Goal: Task Accomplishment & Management: Manage account settings

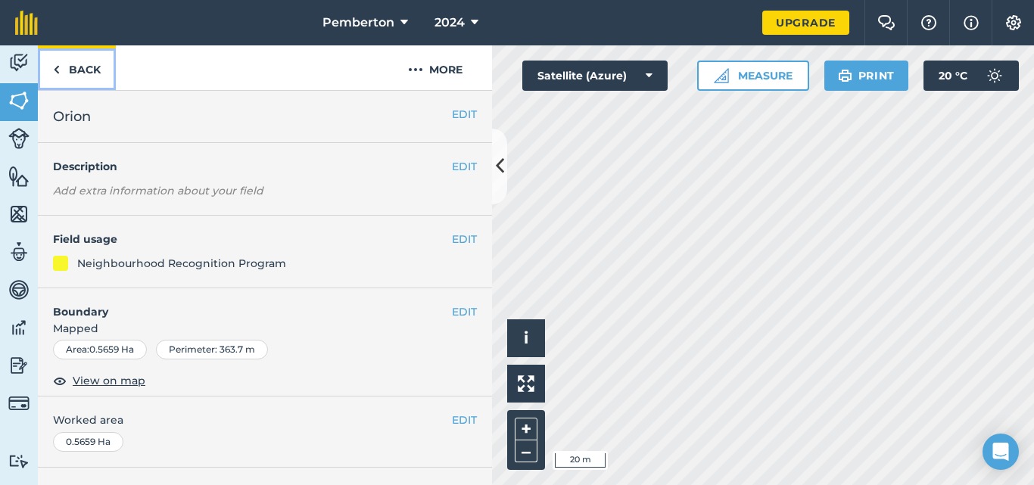
click at [66, 69] on link "Back" at bounding box center [77, 67] width 78 height 45
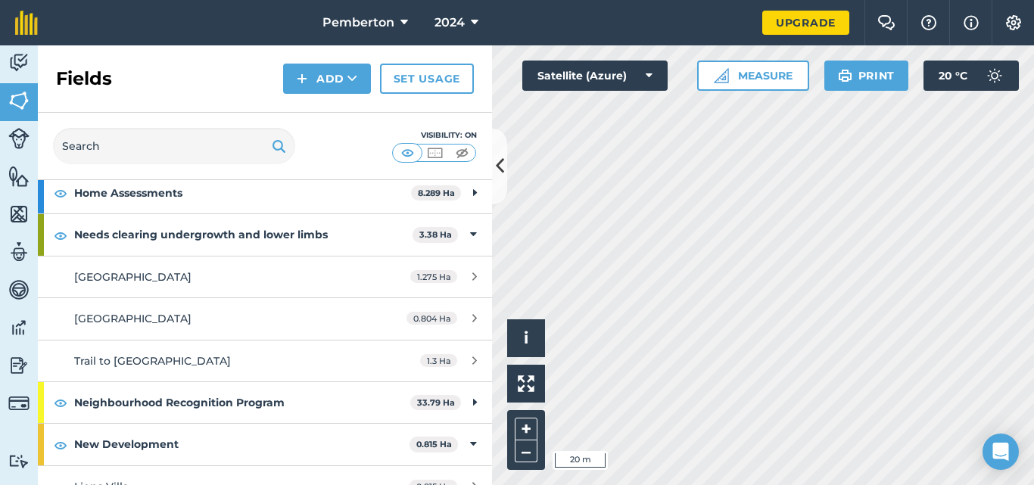
scroll to position [227, 0]
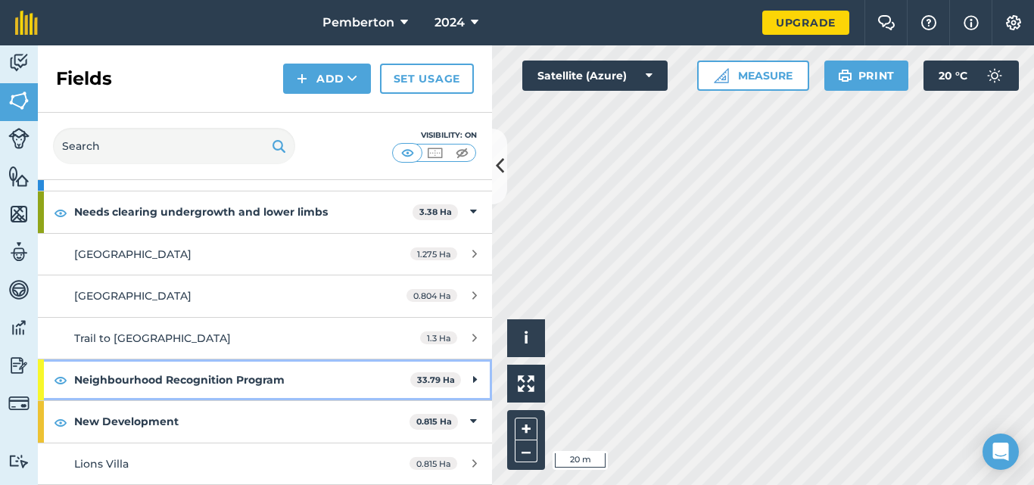
click at [373, 379] on strong "Neighbourhood Recognition Program" at bounding box center [242, 380] width 336 height 41
click at [124, 374] on strong "Neighbourhood Recognition Program" at bounding box center [240, 380] width 333 height 41
drag, startPoint x: 258, startPoint y: 377, endPoint x: 179, endPoint y: 372, distance: 79.7
click at [179, 372] on strong "Neighbourhood Recognition Program" at bounding box center [242, 380] width 336 height 41
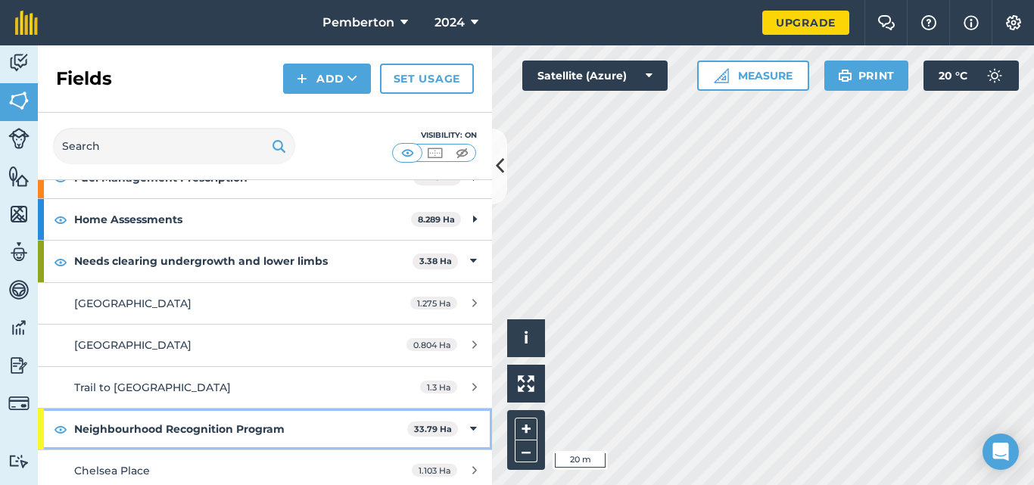
scroll to position [151, 0]
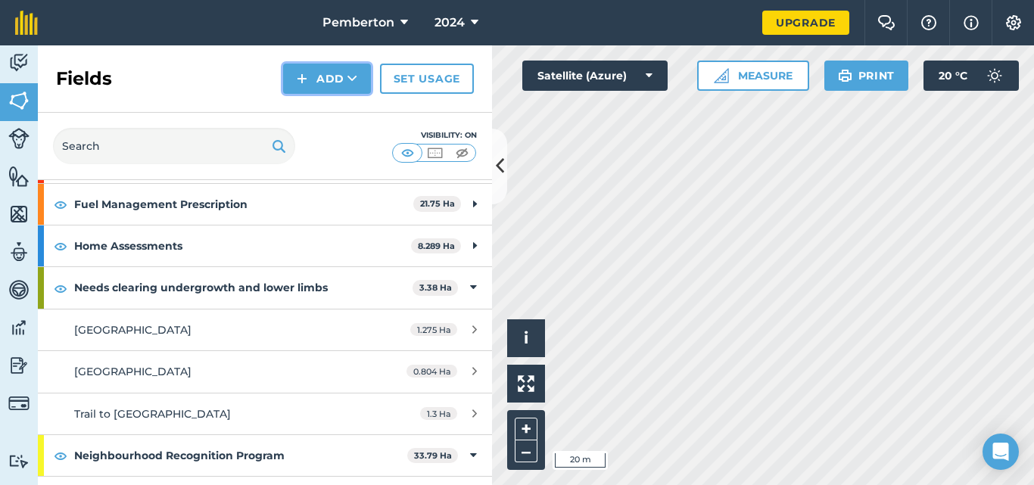
click at [354, 83] on icon at bounding box center [352, 78] width 10 height 15
click at [195, 101] on div "Fields Add Draw Import Set usage" at bounding box center [265, 78] width 454 height 67
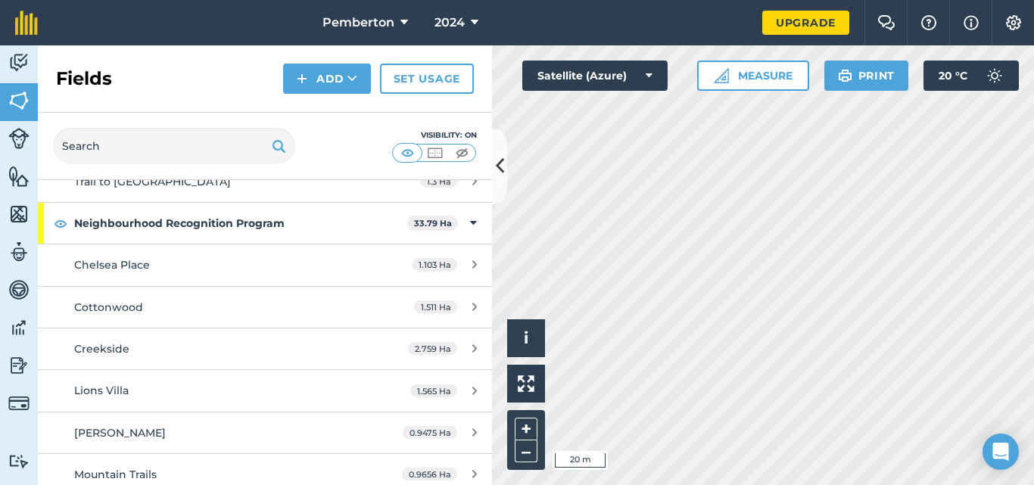
scroll to position [324, 0]
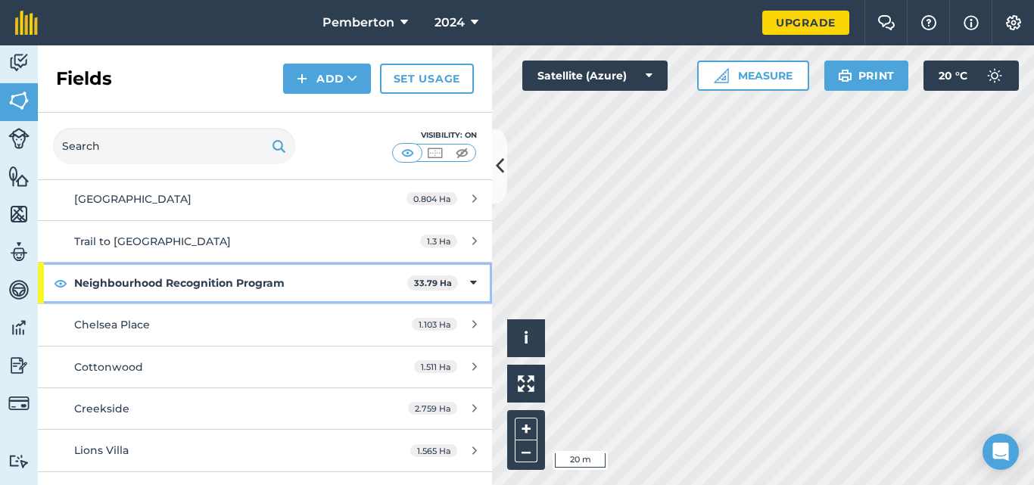
drag, startPoint x: 222, startPoint y: 288, endPoint x: 197, endPoint y: 291, distance: 25.3
click at [197, 291] on strong "Neighbourhood Recognition Program" at bounding box center [240, 283] width 333 height 41
click at [196, 292] on strong "Neighbourhood Recognition Program" at bounding box center [242, 283] width 336 height 41
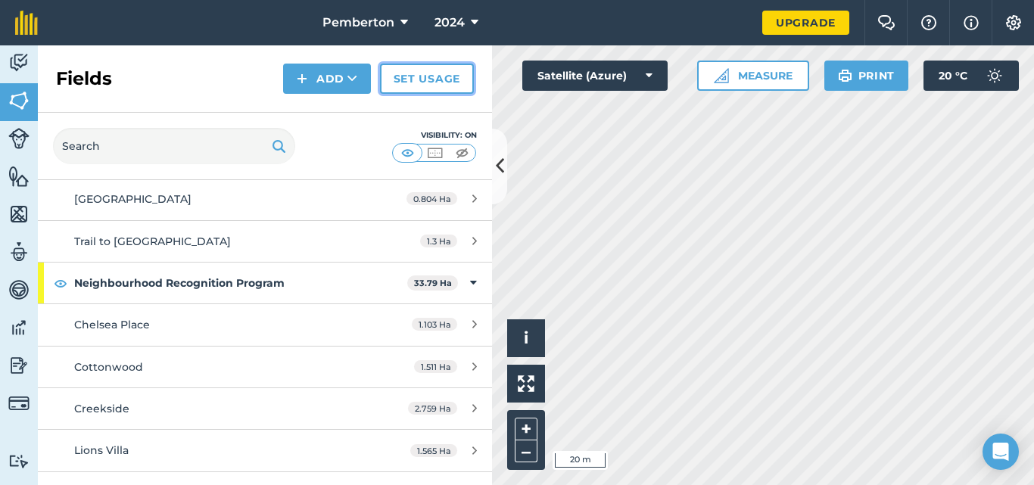
click at [402, 82] on link "Set usage" at bounding box center [427, 79] width 94 height 30
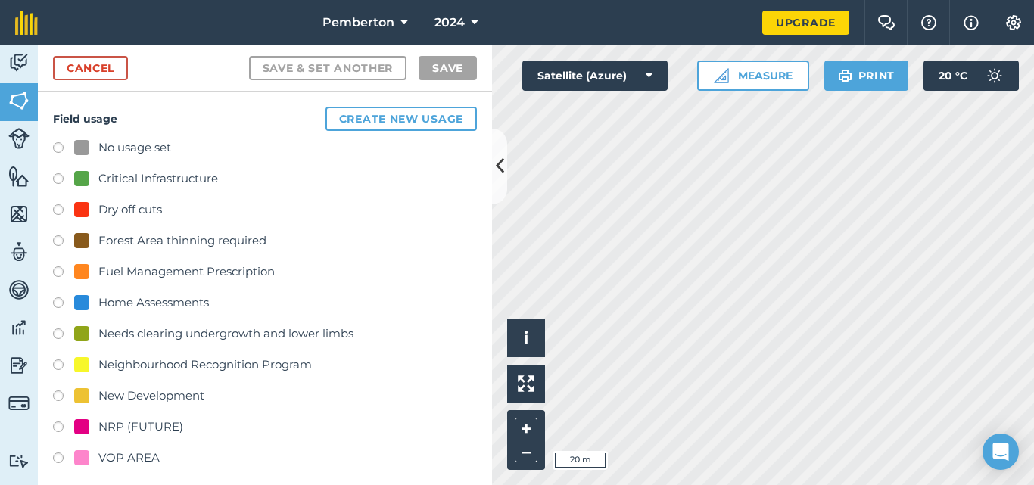
click at [148, 366] on div "Neighbourhood Recognition Program" at bounding box center [204, 365] width 213 height 18
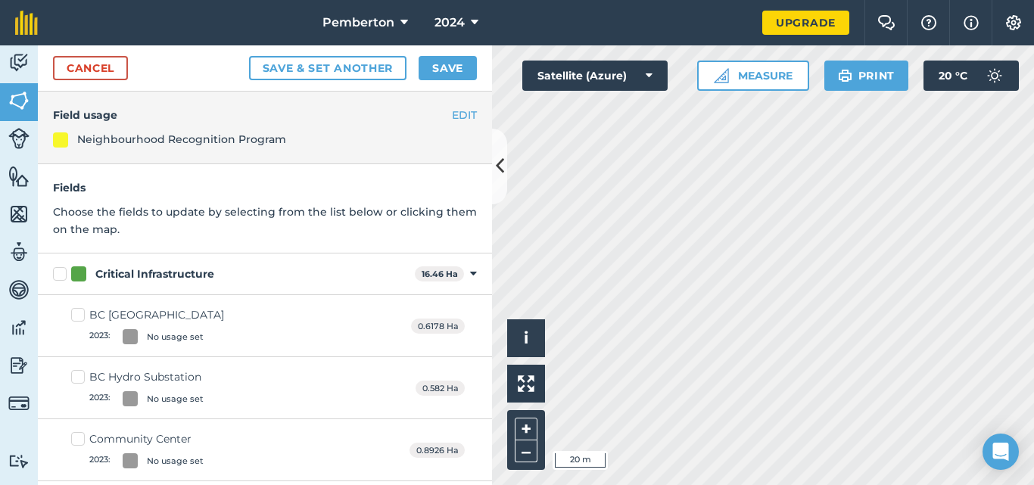
click at [150, 129] on div "EDIT Field usage Neighbourhood Recognition Program" at bounding box center [265, 128] width 454 height 73
click at [452, 114] on button "EDIT" at bounding box center [464, 115] width 25 height 17
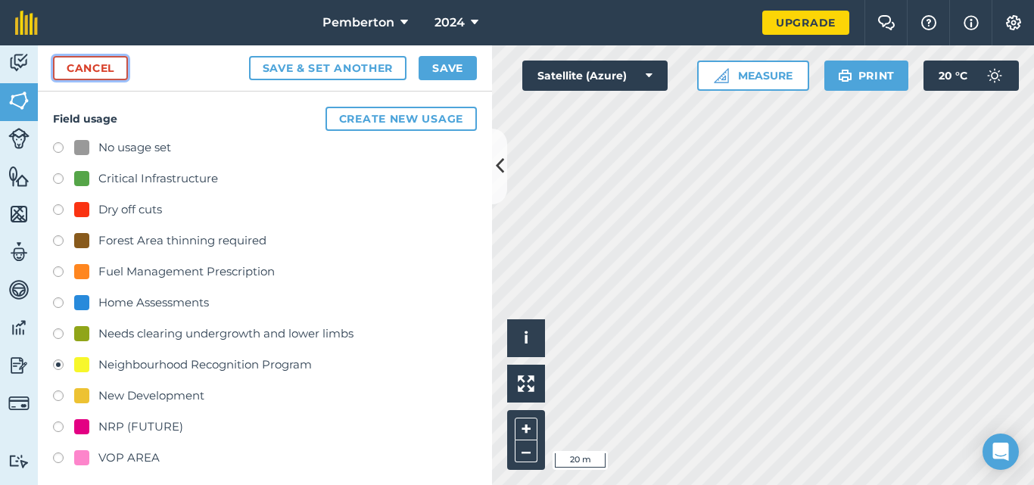
click at [107, 73] on link "Cancel" at bounding box center [90, 68] width 75 height 24
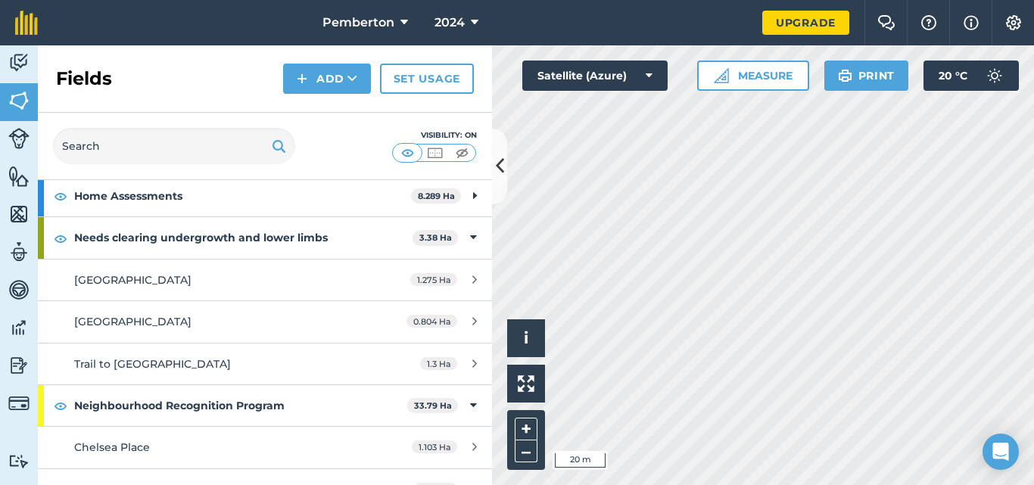
scroll to position [227, 0]
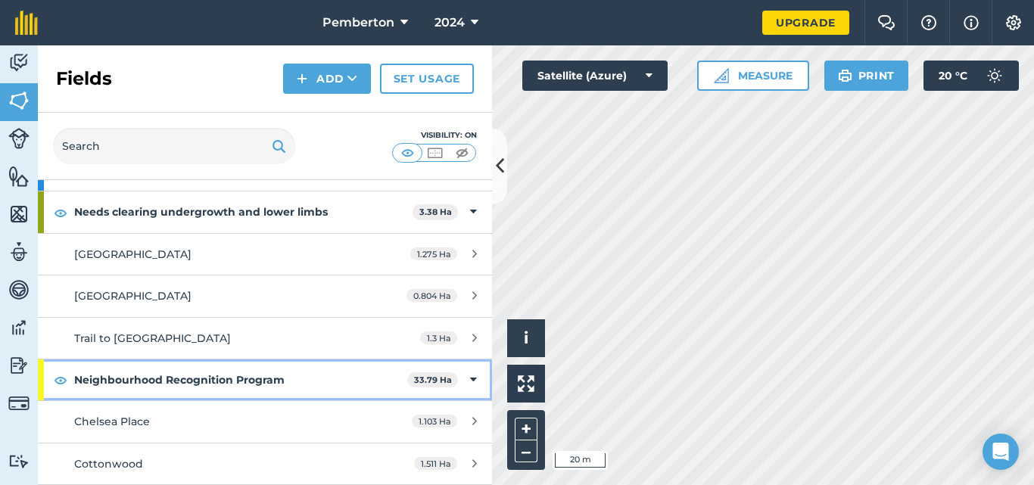
click at [140, 377] on strong "Neighbourhood Recognition Program" at bounding box center [240, 380] width 333 height 41
drag, startPoint x: 139, startPoint y: 377, endPoint x: 114, endPoint y: 378, distance: 25.8
click at [114, 378] on strong "Neighbourhood Recognition Program" at bounding box center [242, 380] width 336 height 41
click at [114, 378] on strong "Neighbourhood Recognition Program" at bounding box center [240, 380] width 333 height 41
click at [158, 381] on strong "Neighbourhood Recognition Program" at bounding box center [242, 380] width 336 height 41
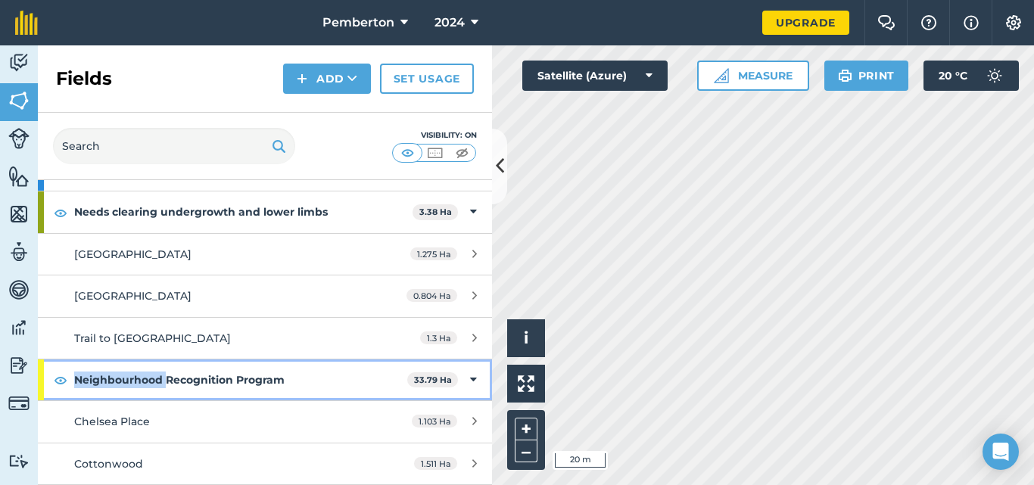
click at [159, 381] on strong "Neighbourhood Recognition Program" at bounding box center [240, 380] width 333 height 41
click at [198, 378] on strong "Neighbourhood Recognition Program" at bounding box center [242, 380] width 336 height 41
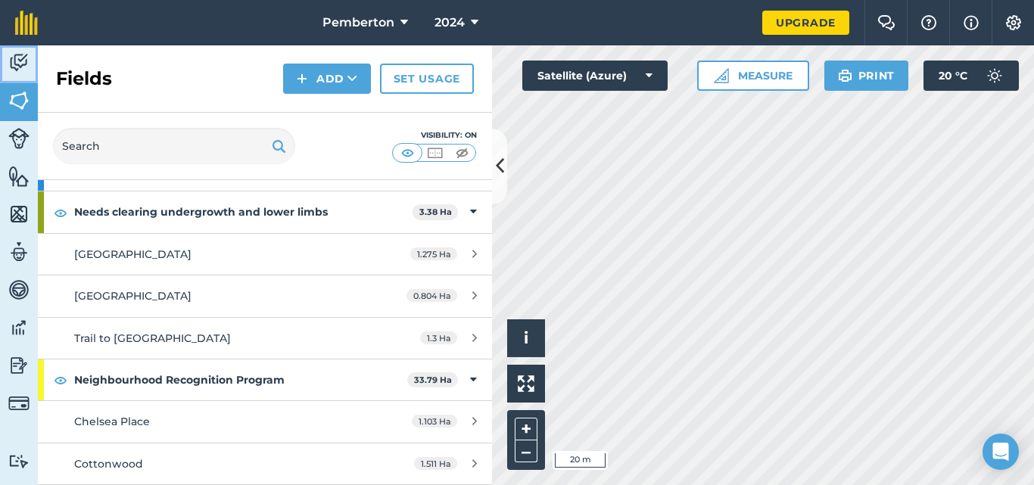
click at [14, 64] on img at bounding box center [18, 62] width 21 height 23
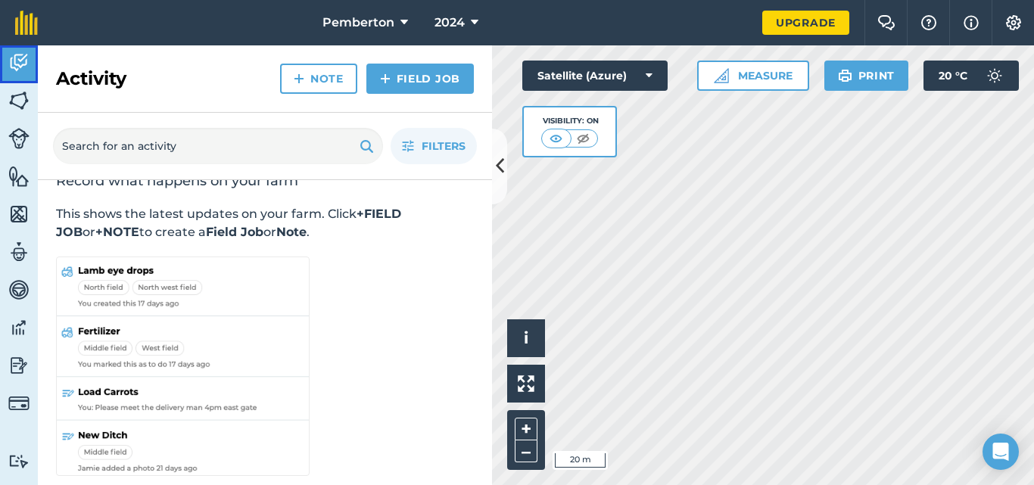
scroll to position [39, 0]
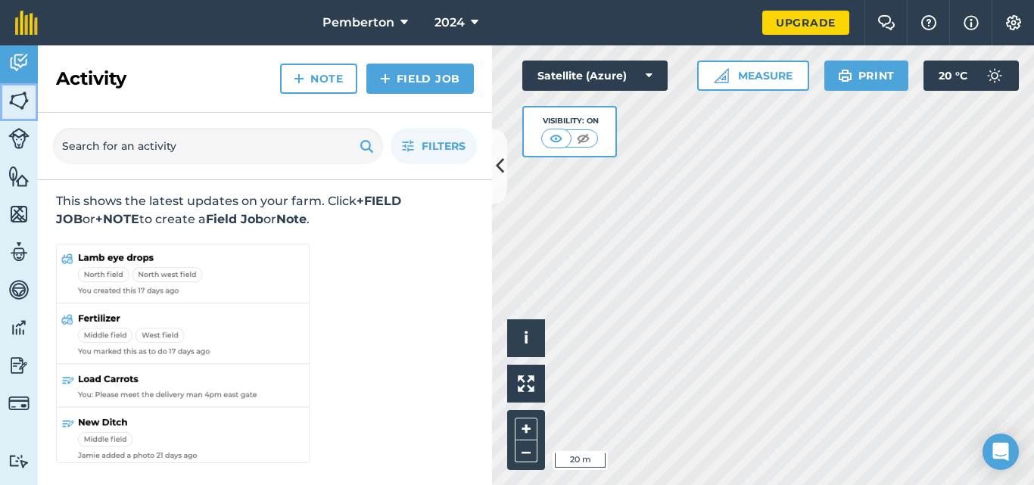
click at [32, 104] on link "Fields" at bounding box center [19, 102] width 38 height 38
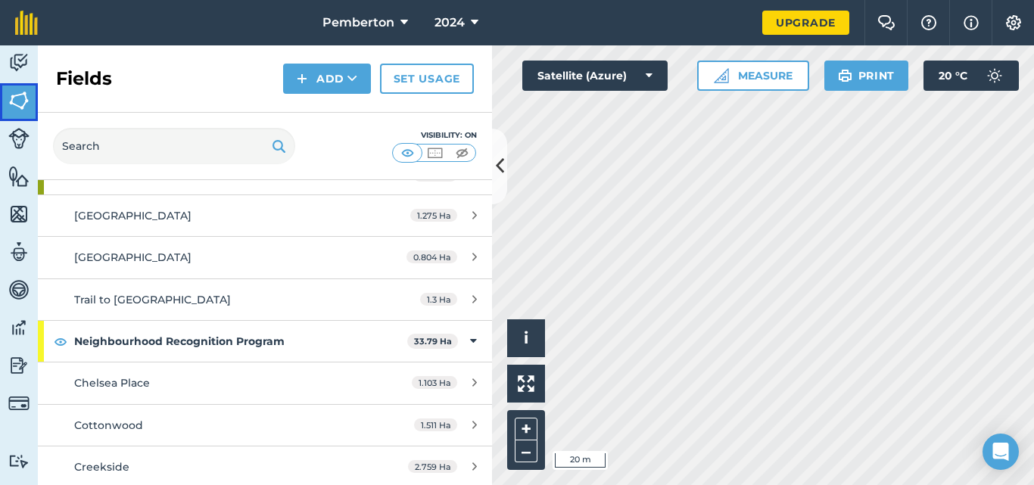
scroll to position [303, 0]
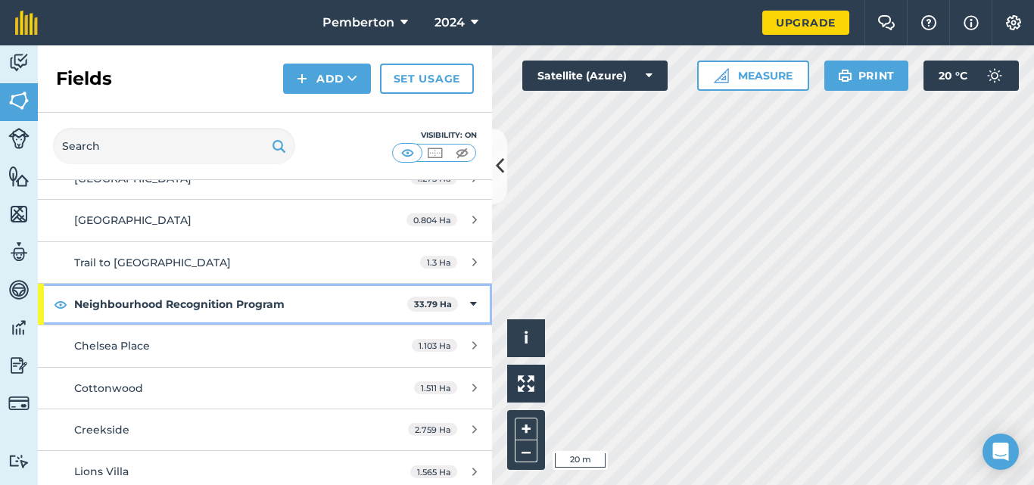
click at [265, 304] on strong "Neighbourhood Recognition Program" at bounding box center [240, 304] width 333 height 41
click at [265, 304] on strong "Neighbourhood Recognition Program" at bounding box center [242, 304] width 336 height 41
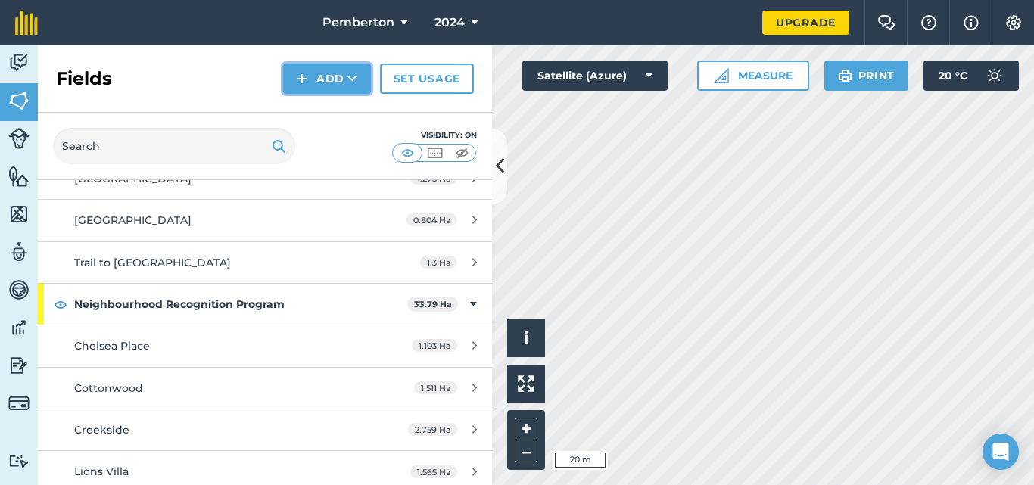
click at [360, 87] on button "Add" at bounding box center [327, 79] width 88 height 30
click at [75, 40] on nav "Pemberton 2024" at bounding box center [407, 22] width 709 height 45
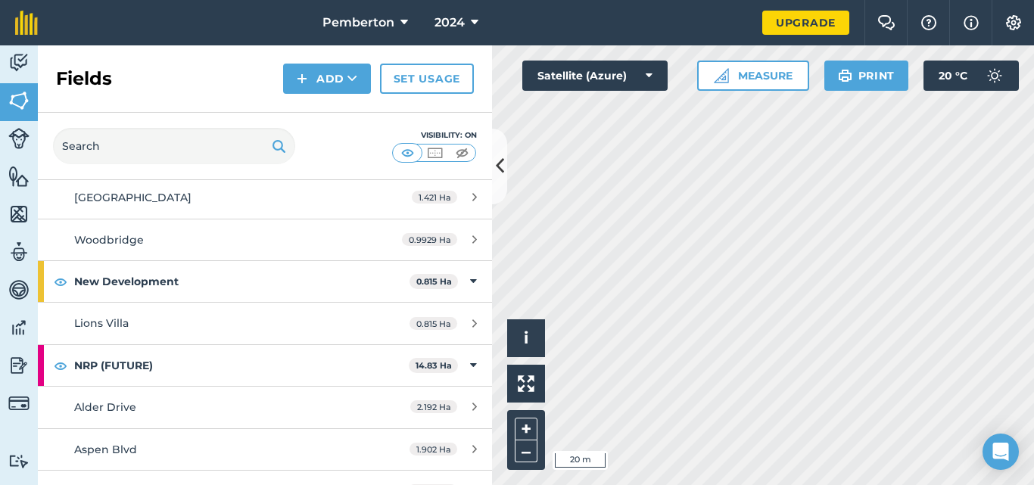
scroll to position [1081, 0]
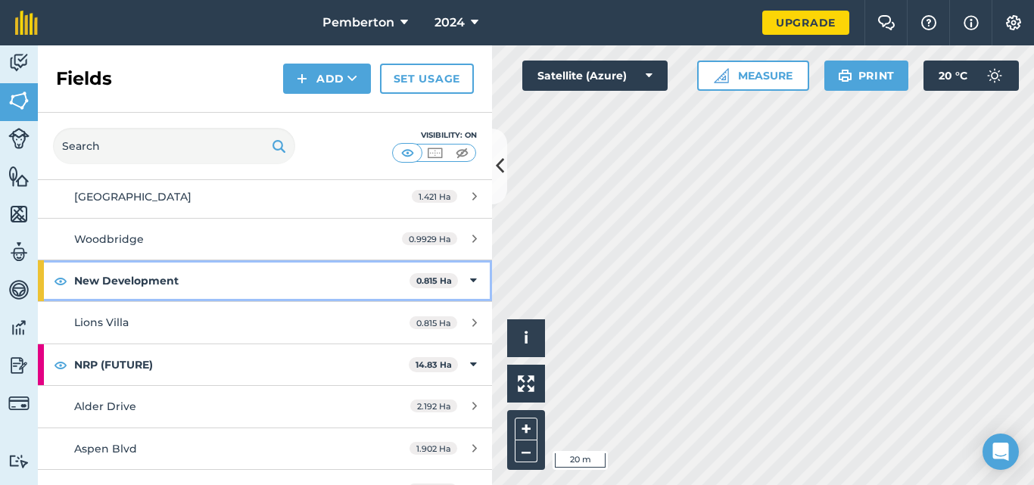
click at [240, 286] on strong "New Development" at bounding box center [241, 280] width 335 height 41
click at [217, 272] on strong "New Development" at bounding box center [243, 280] width 338 height 41
click at [216, 277] on strong "New Development" at bounding box center [241, 280] width 335 height 41
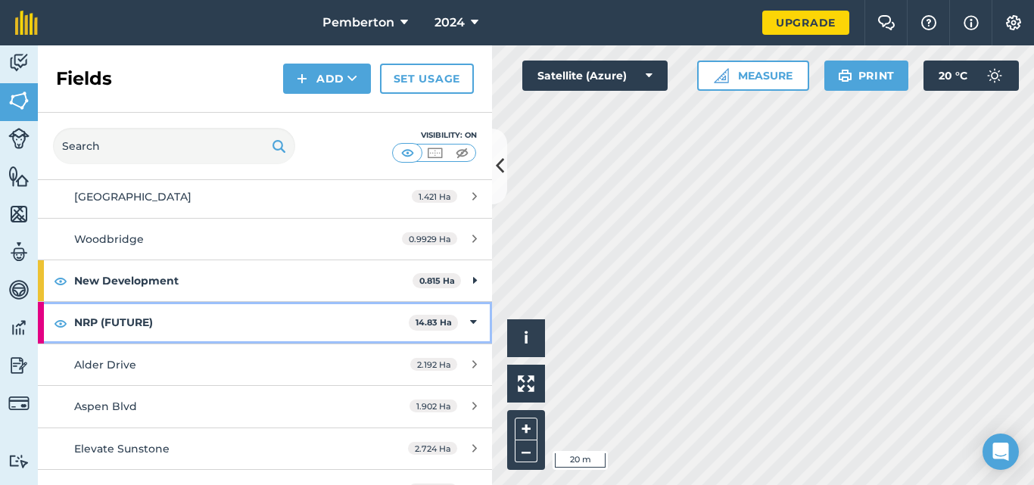
click at [194, 330] on strong "NRP (FUTURE)" at bounding box center [241, 322] width 335 height 41
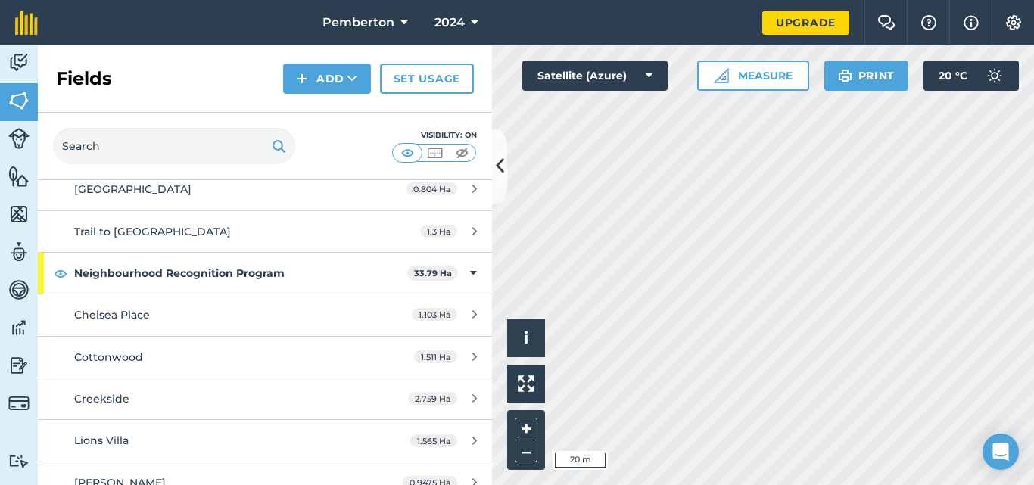
scroll to position [107, 0]
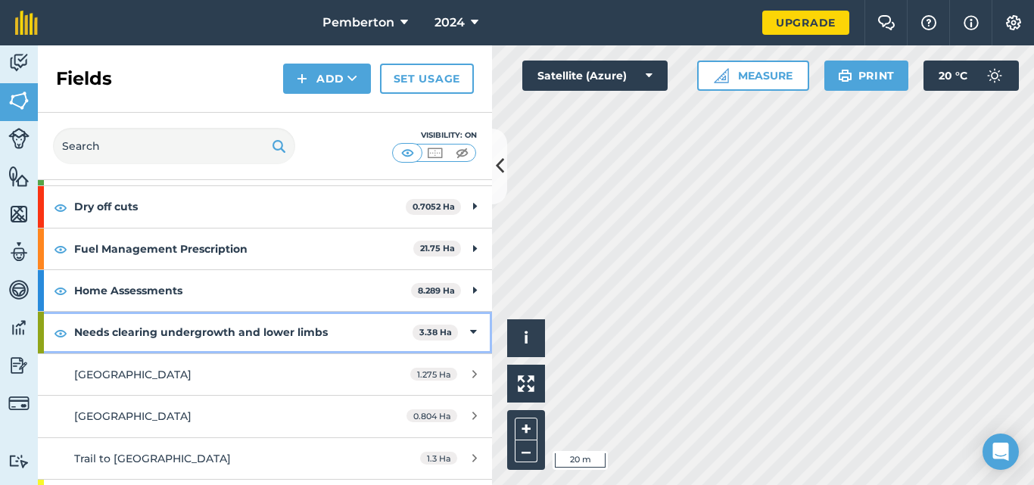
click at [219, 335] on strong "Needs clearing undergrowth and lower limbs" at bounding box center [243, 332] width 338 height 41
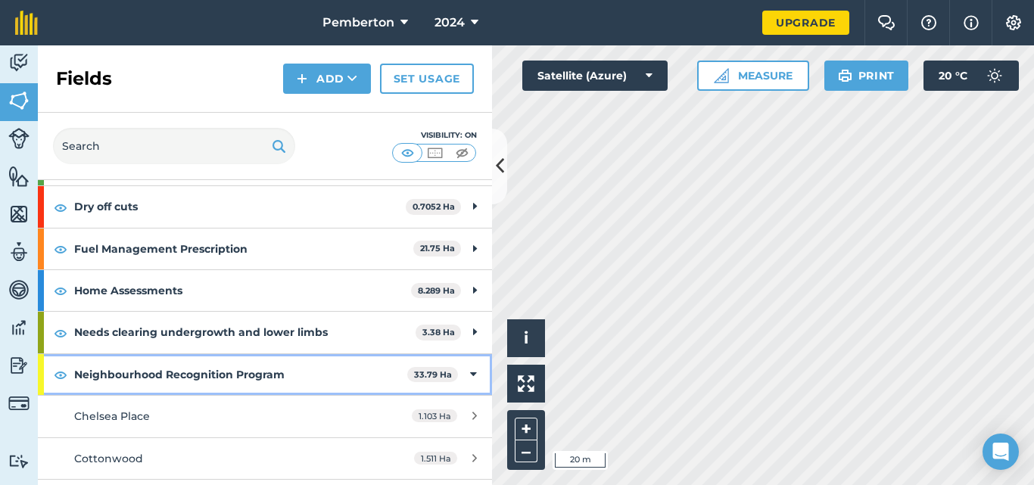
click at [192, 373] on strong "Neighbourhood Recognition Program" at bounding box center [240, 374] width 333 height 41
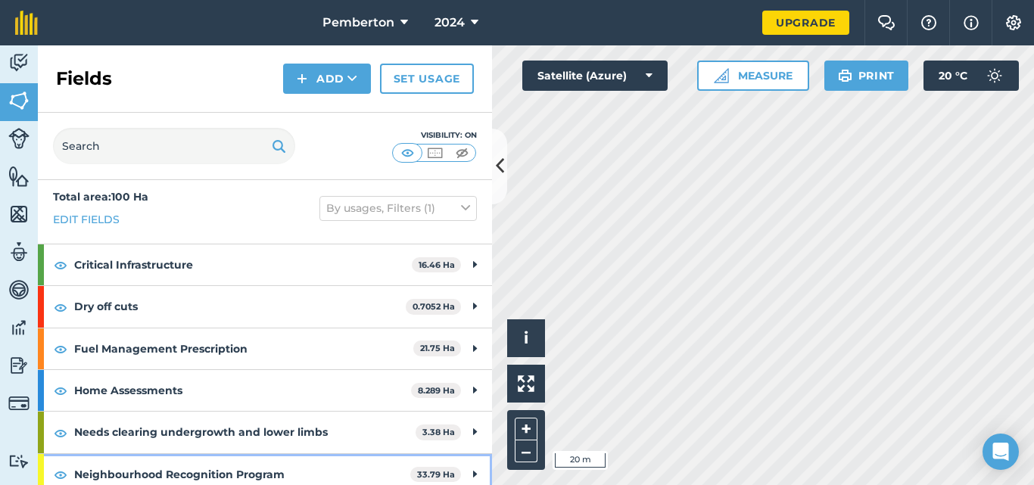
scroll to position [0, 0]
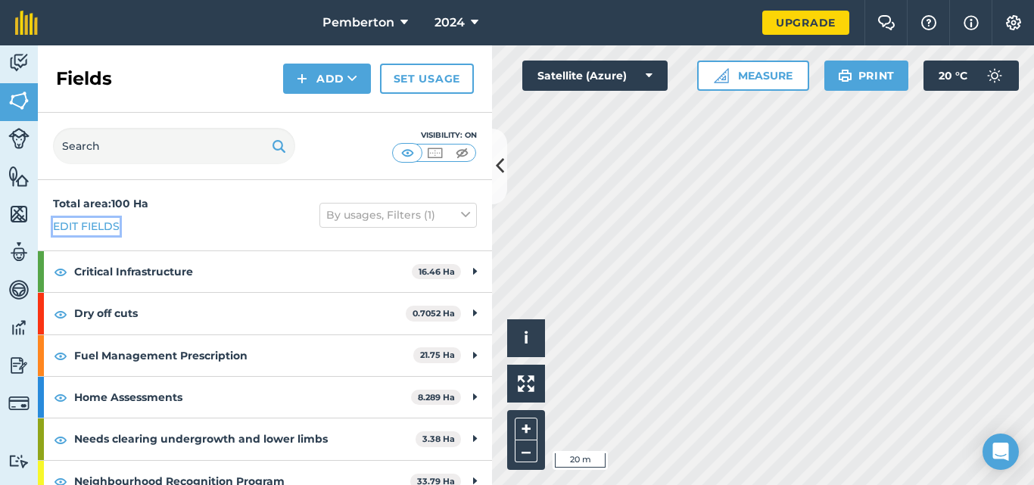
click at [106, 224] on link "Edit fields" at bounding box center [86, 226] width 67 height 17
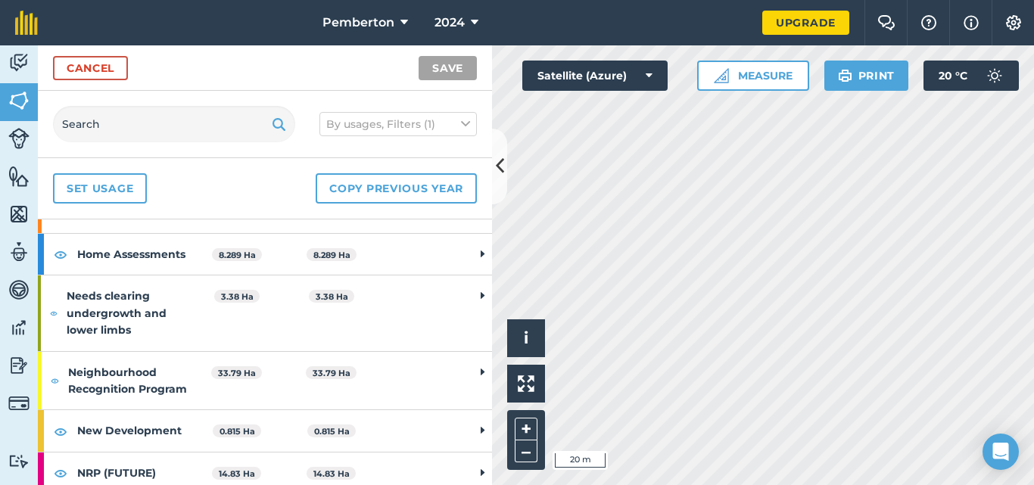
scroll to position [185, 0]
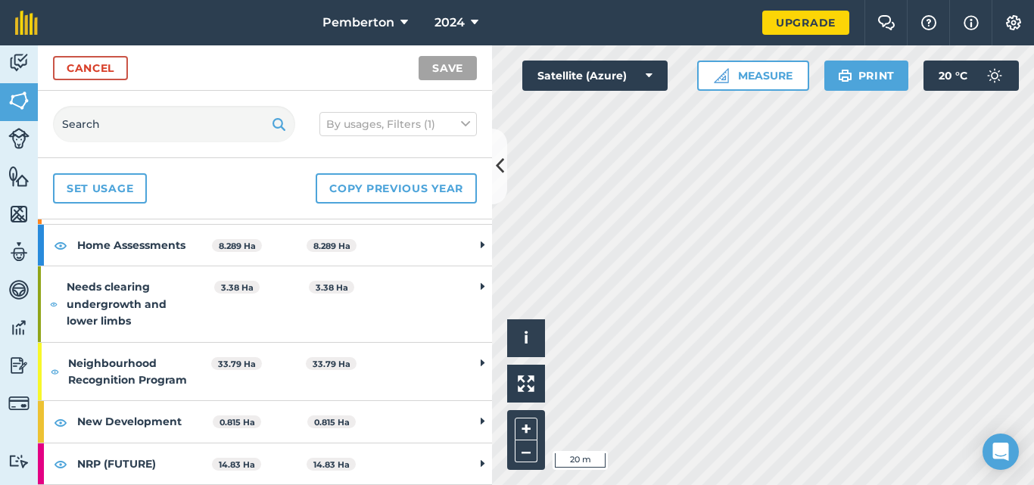
click at [139, 373] on strong "Neighbourhood Recognition Program" at bounding box center [128, 372] width 121 height 58
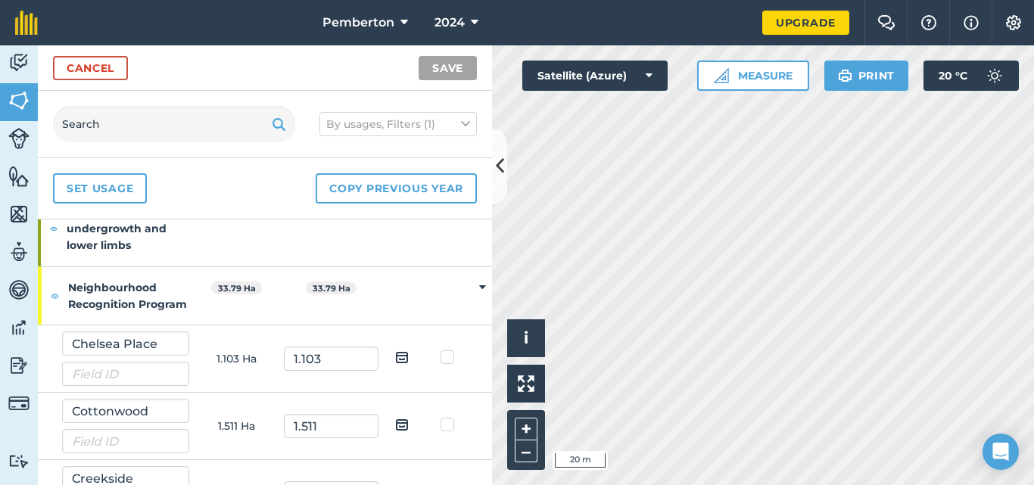
click at [143, 305] on strong "Neighbourhood Recognition Program" at bounding box center [128, 296] width 121 height 58
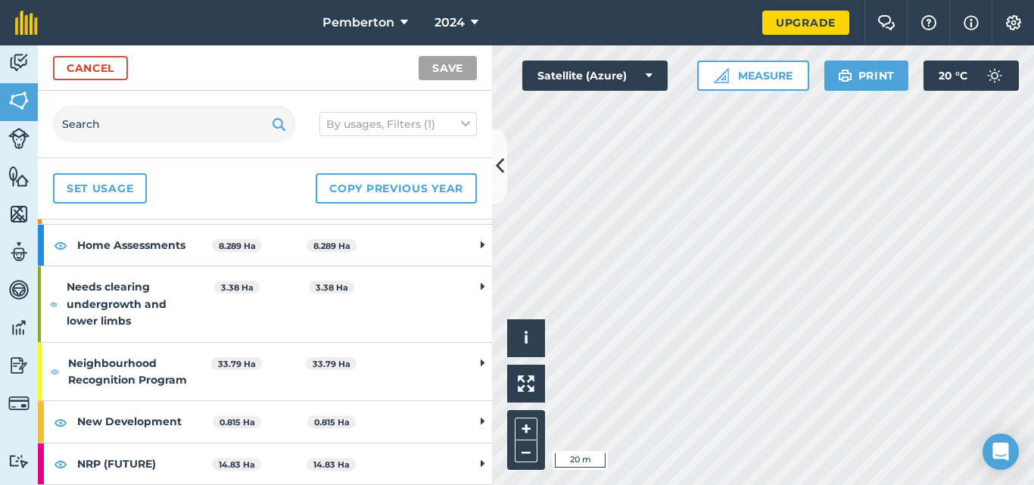
click at [124, 354] on strong "Neighbourhood Recognition Program" at bounding box center [128, 372] width 121 height 58
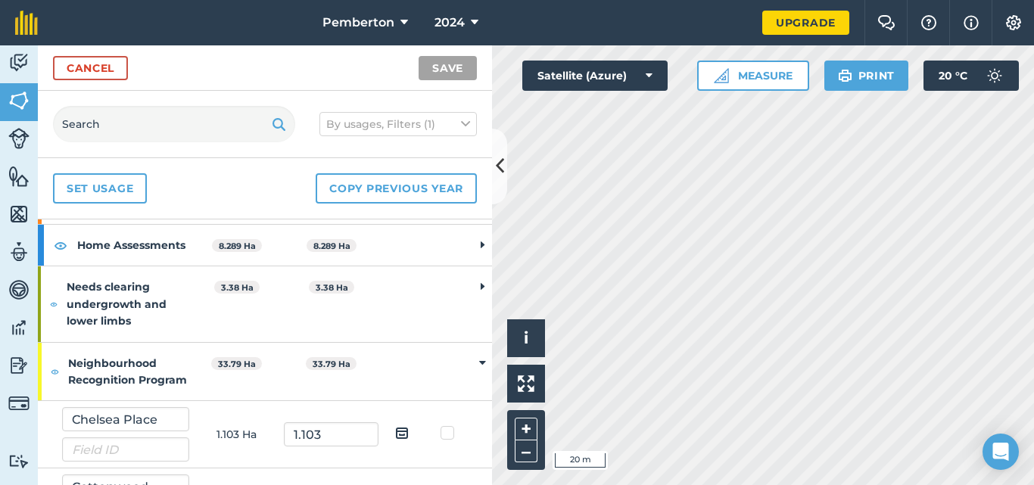
scroll to position [261, 0]
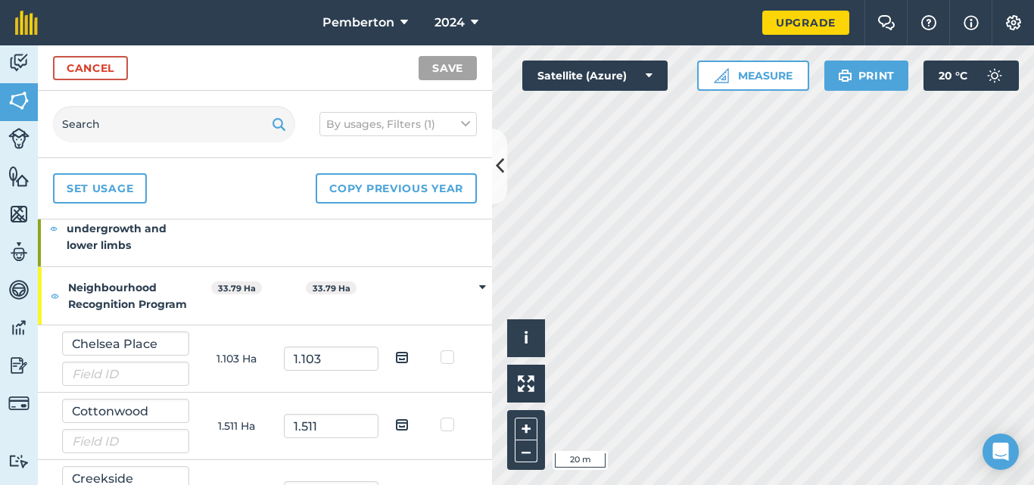
click at [114, 302] on strong "Neighbourhood Recognition Program" at bounding box center [128, 296] width 121 height 58
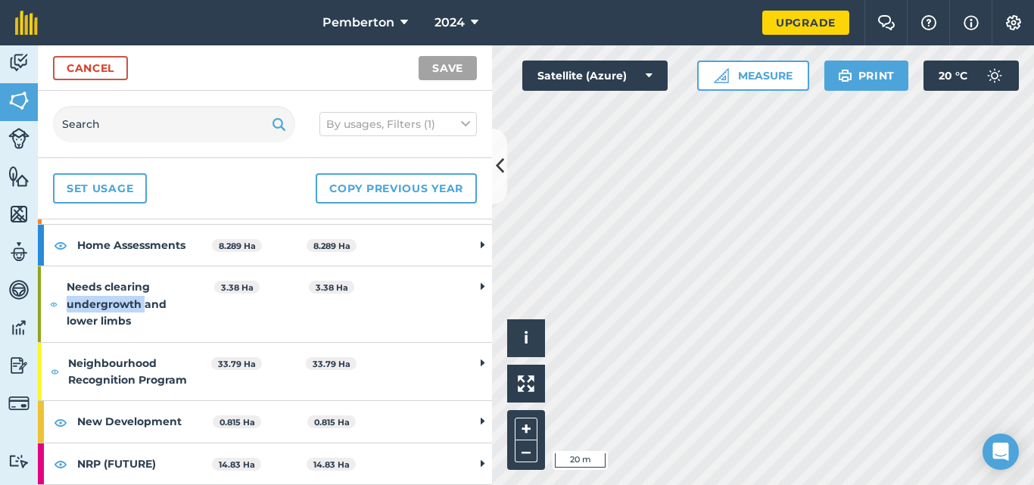
click at [114, 302] on strong "Needs clearing undergrowth and lower limbs" at bounding box center [128, 303] width 123 height 75
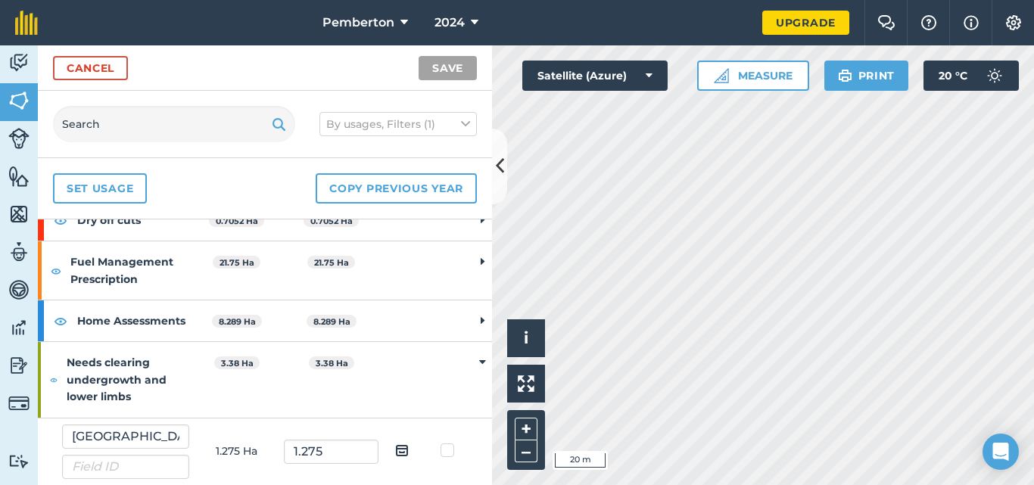
click at [126, 362] on strong "Needs clearing undergrowth and lower limbs" at bounding box center [128, 379] width 123 height 75
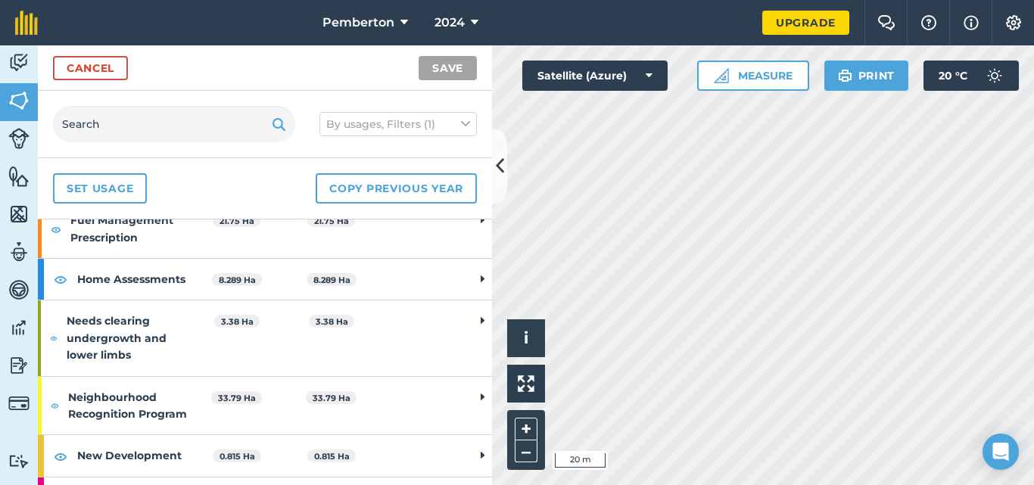
scroll to position [185, 0]
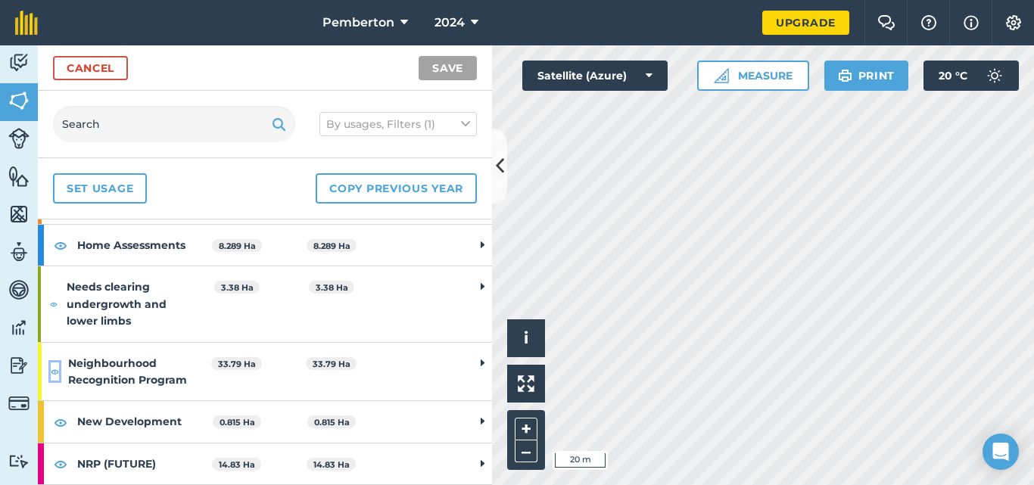
click at [54, 371] on img at bounding box center [55, 372] width 9 height 18
click at [54, 369] on img at bounding box center [55, 372] width 9 height 18
click at [147, 372] on strong "Neighbourhood Recognition Program" at bounding box center [128, 372] width 121 height 58
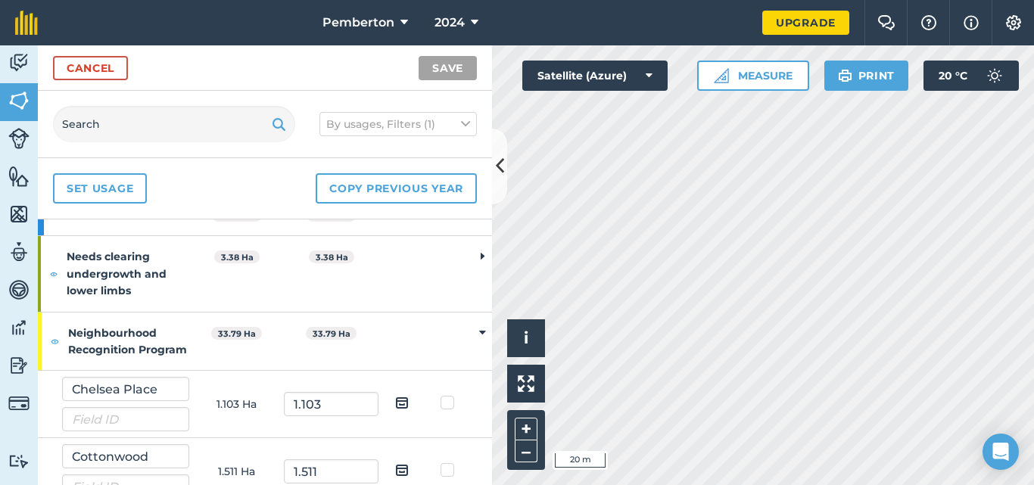
scroll to position [195, 0]
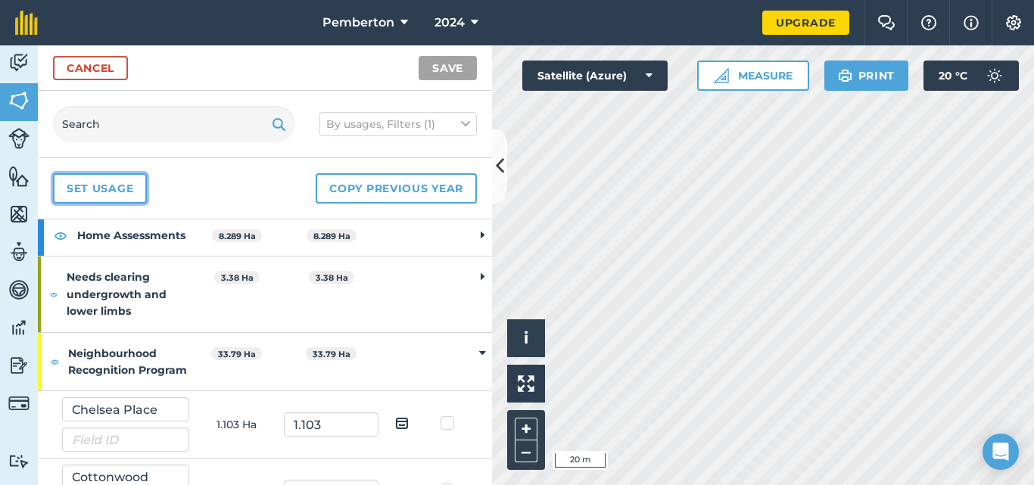
click at [107, 179] on link "Set usage" at bounding box center [100, 188] width 94 height 30
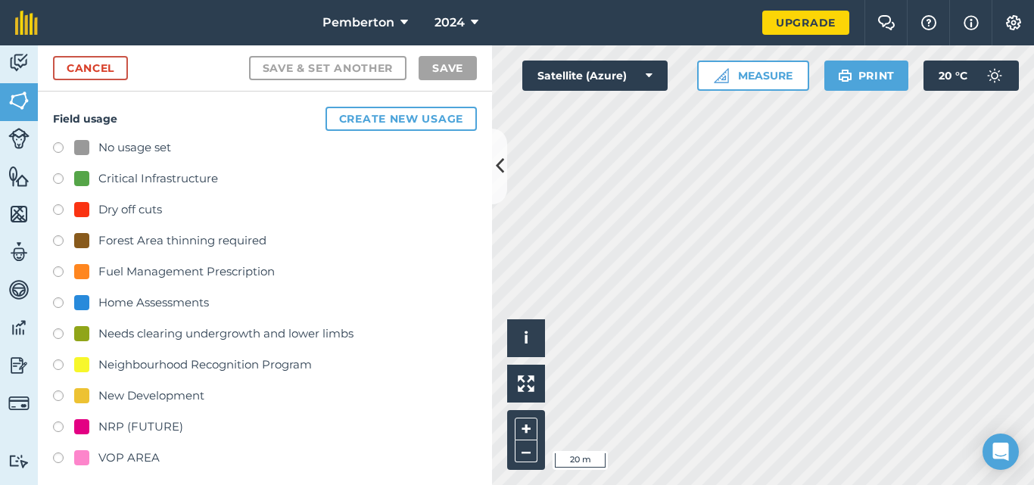
click at [215, 120] on h4 "Field usage Create new usage" at bounding box center [265, 119] width 424 height 24
click at [112, 67] on link "Cancel" at bounding box center [90, 68] width 75 height 24
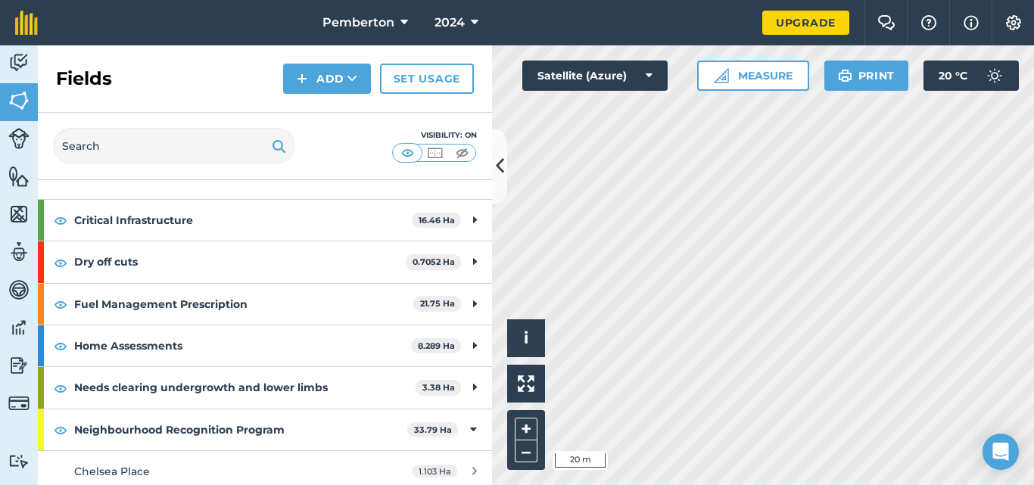
scroll to position [76, 0]
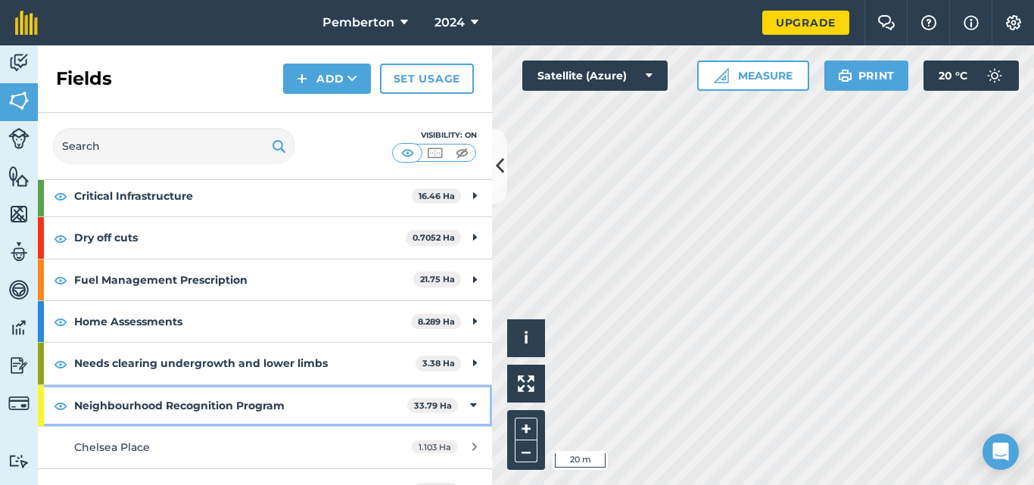
click at [168, 410] on strong "Neighbourhood Recognition Program" at bounding box center [240, 405] width 333 height 41
click at [170, 406] on strong "Neighbourhood Recognition Program" at bounding box center [242, 405] width 336 height 41
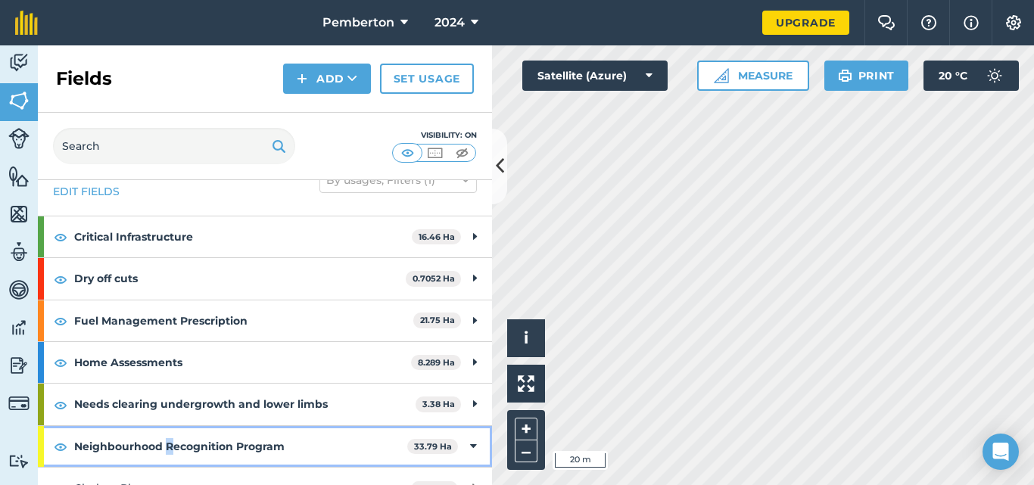
scroll to position [0, 0]
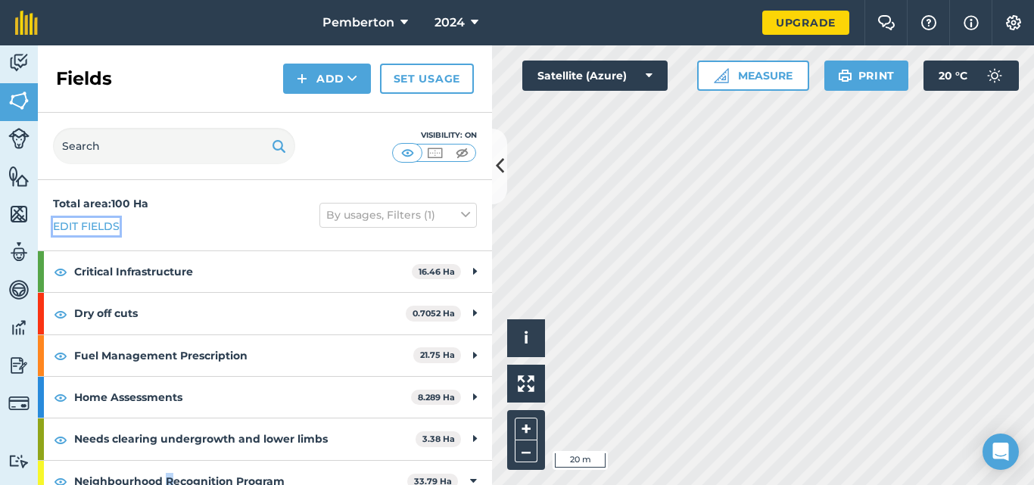
click at [109, 224] on link "Edit fields" at bounding box center [86, 226] width 67 height 17
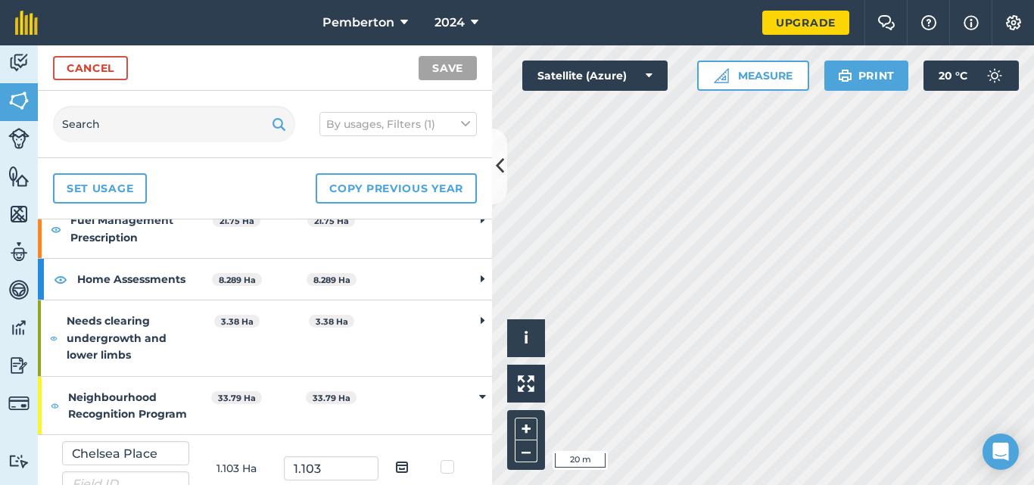
scroll to position [227, 0]
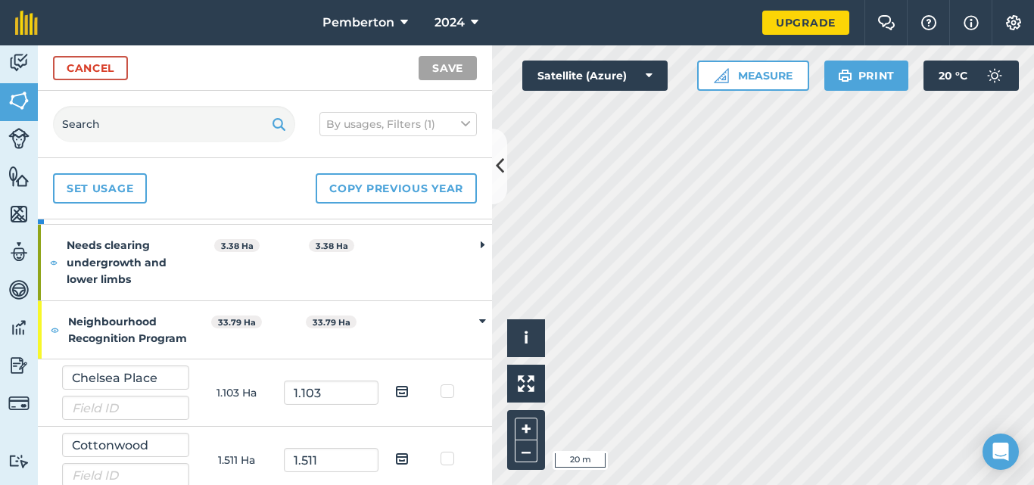
drag, startPoint x: 102, startPoint y: 54, endPoint x: 113, endPoint y: 70, distance: 19.1
click at [102, 54] on div "Cancel Save" at bounding box center [265, 67] width 454 height 45
click at [113, 70] on link "Cancel" at bounding box center [90, 68] width 75 height 24
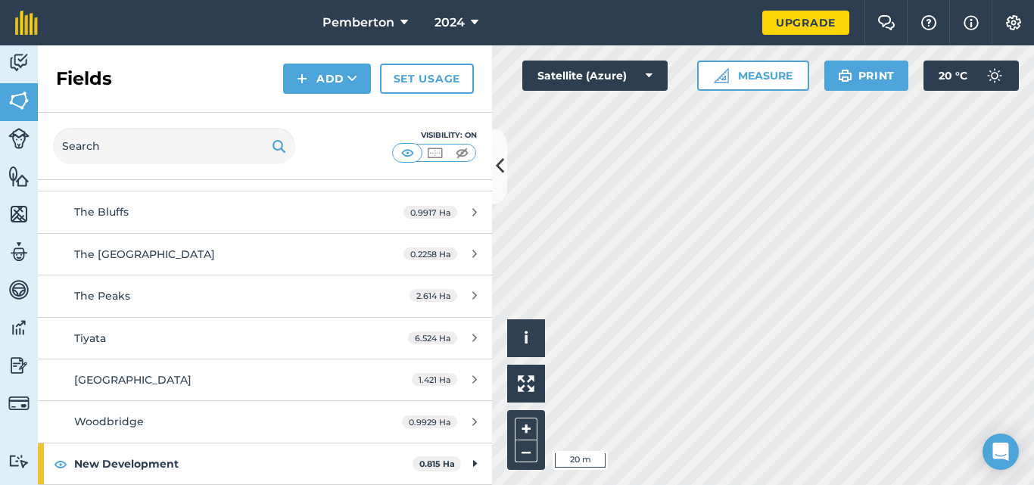
scroll to position [814, 0]
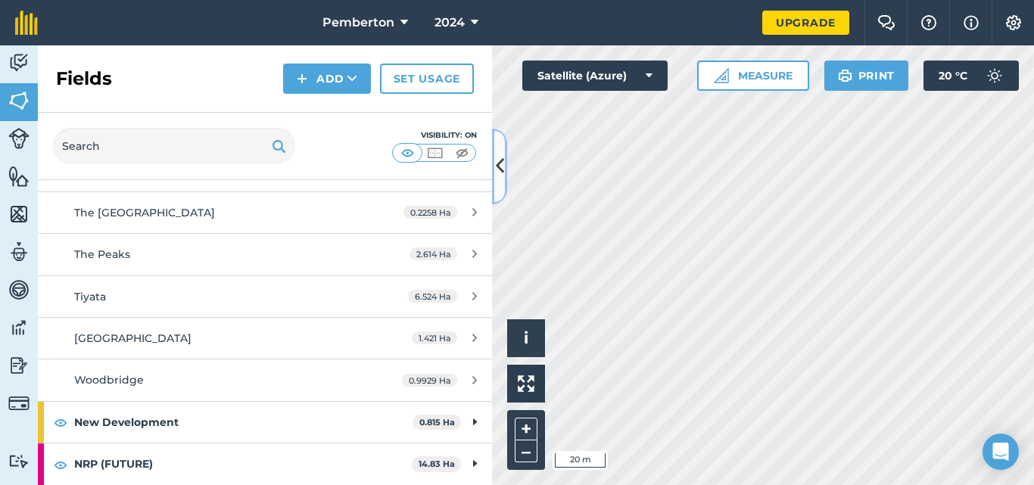
click at [499, 158] on icon at bounding box center [500, 166] width 8 height 26
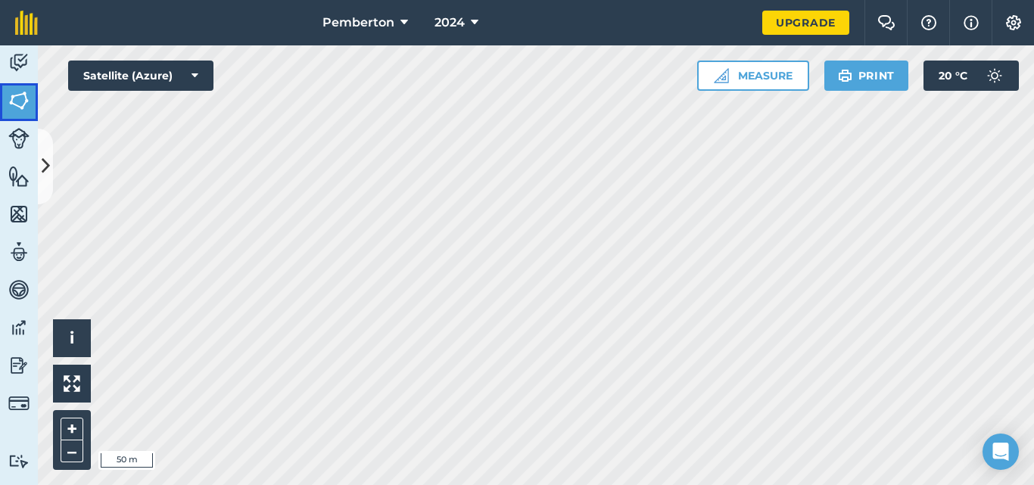
click at [24, 101] on img at bounding box center [18, 100] width 21 height 23
click at [47, 157] on icon at bounding box center [46, 166] width 8 height 26
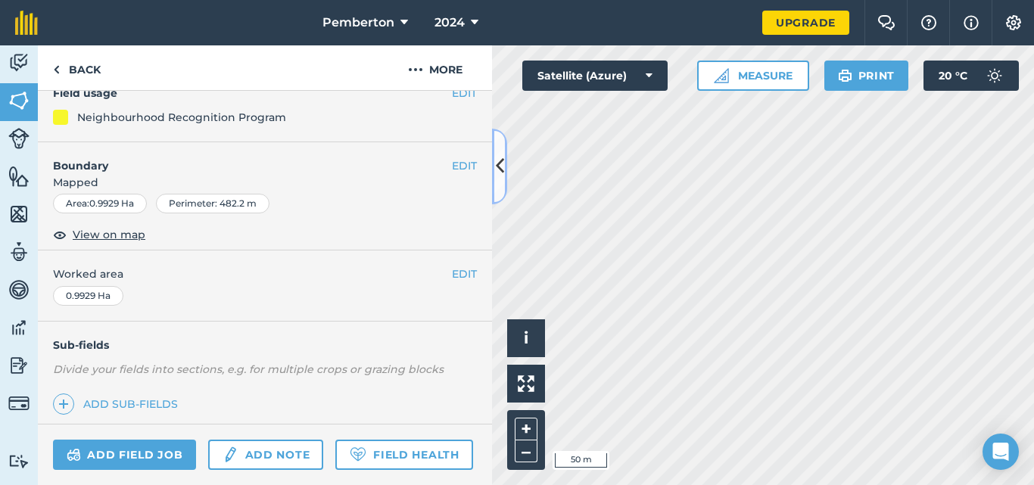
scroll to position [151, 0]
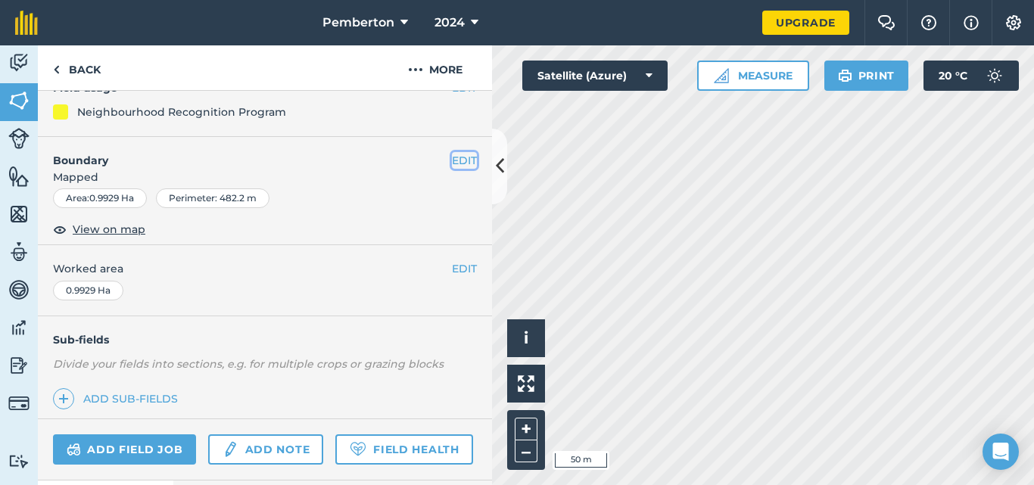
click at [452, 156] on button "EDIT" at bounding box center [464, 160] width 25 height 17
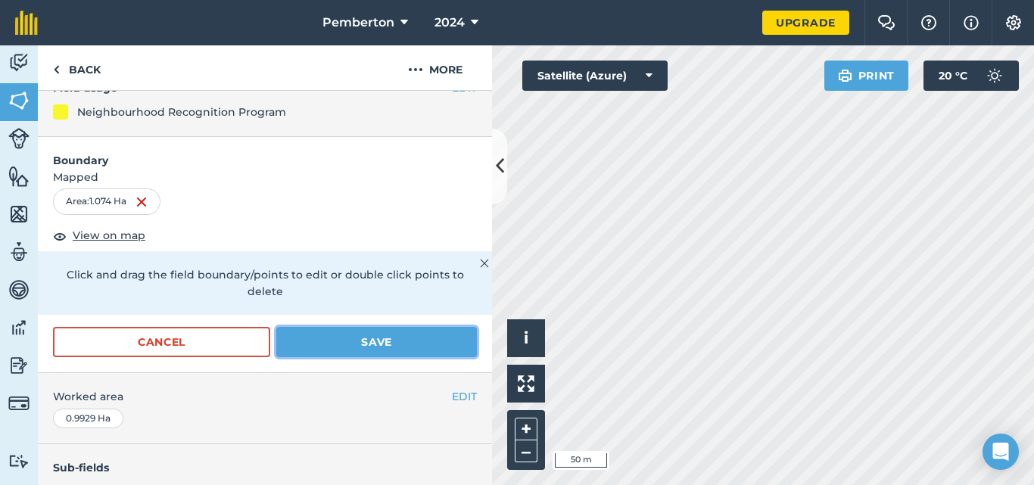
click at [346, 337] on button "Save" at bounding box center [376, 342] width 201 height 30
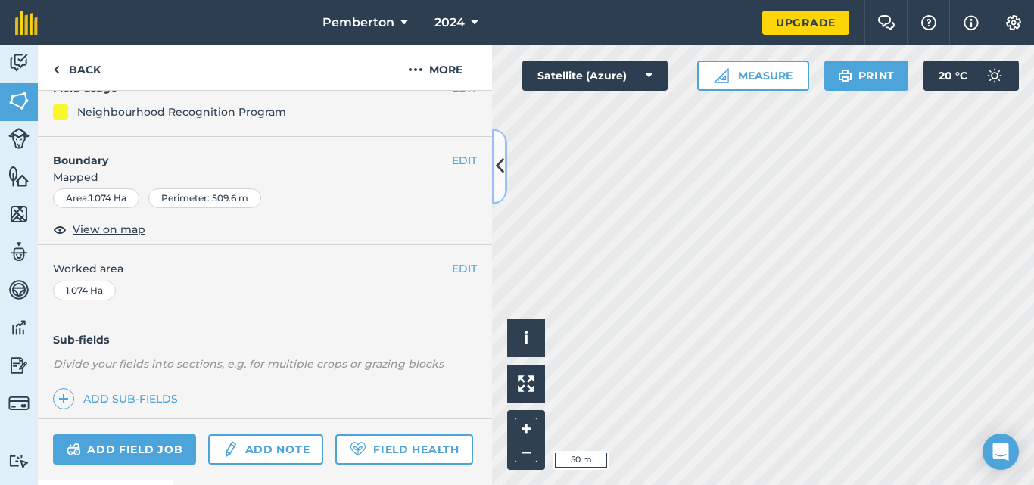
click at [496, 173] on icon at bounding box center [500, 166] width 8 height 26
